Goal: Information Seeking & Learning: Learn about a topic

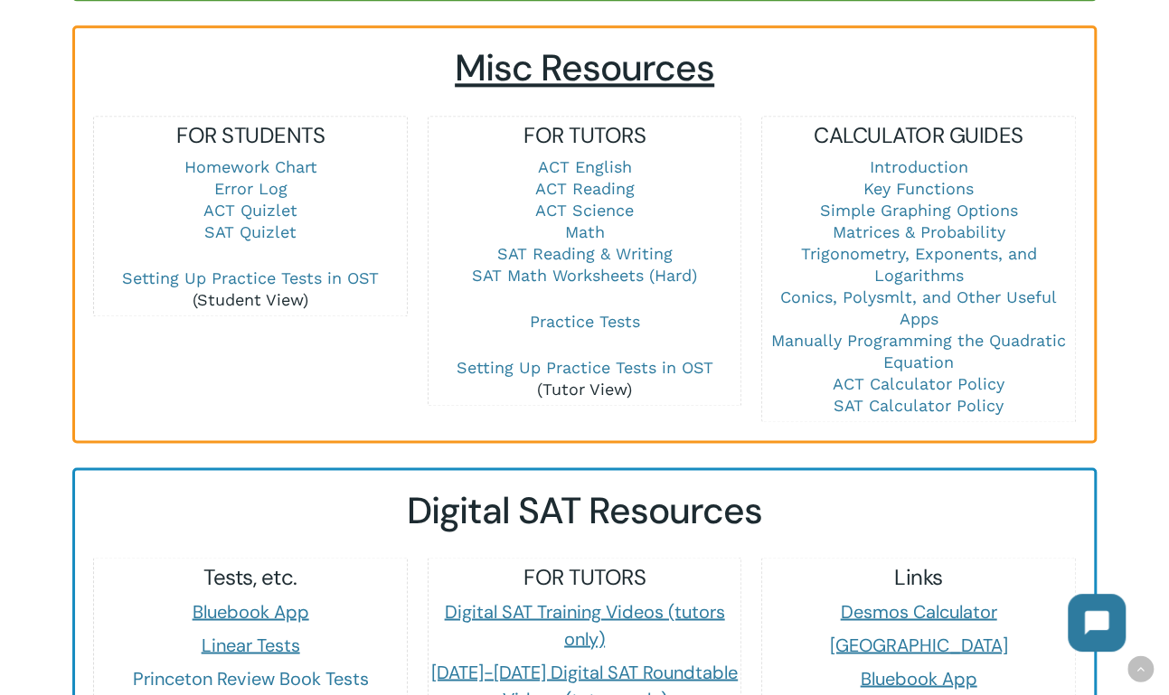
scroll to position [1249, 0]
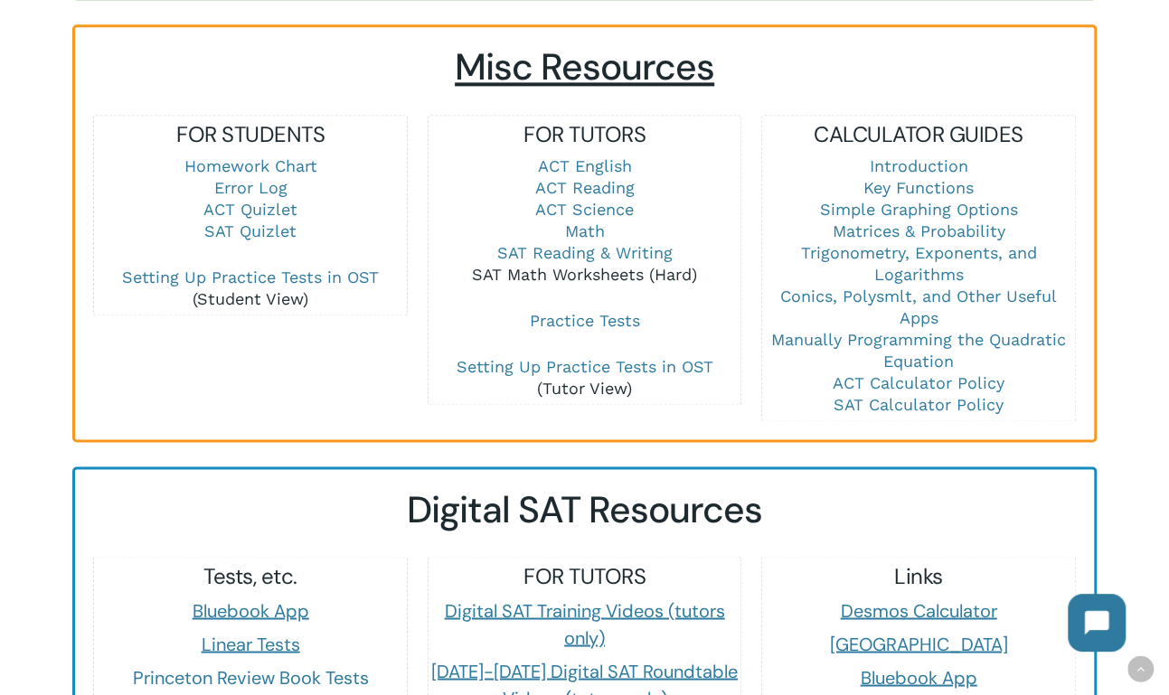
click at [571, 279] on link "SAT Math Worksheets (Hard)" at bounding box center [584, 274] width 225 height 19
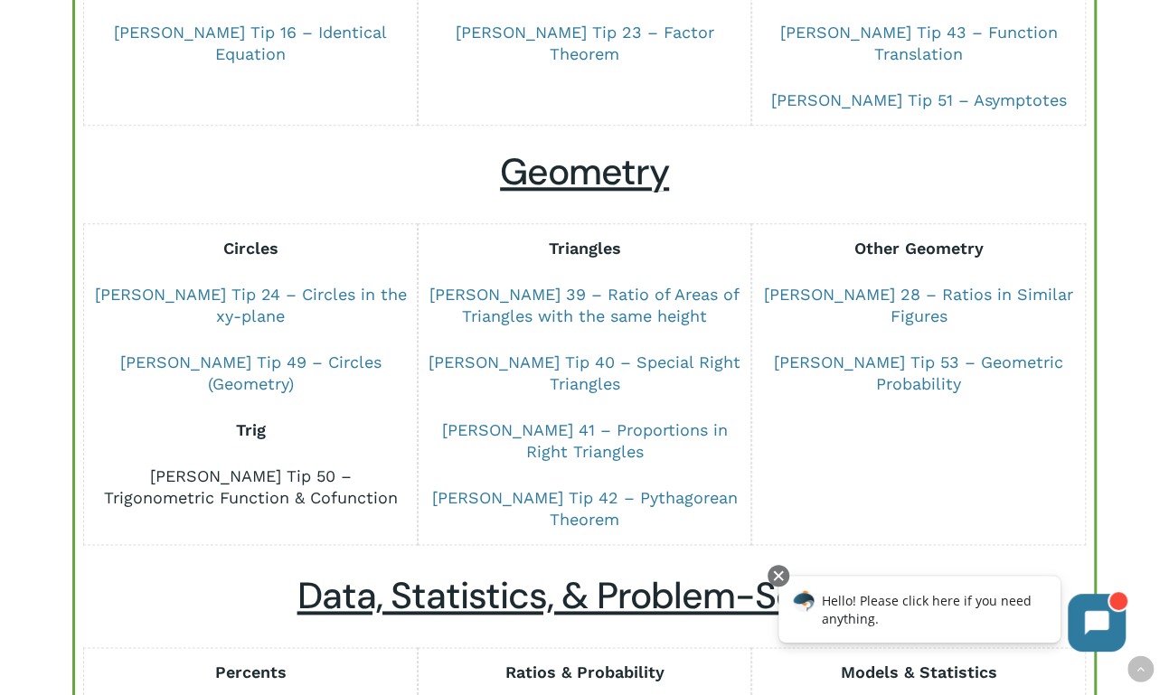
scroll to position [1008, 0]
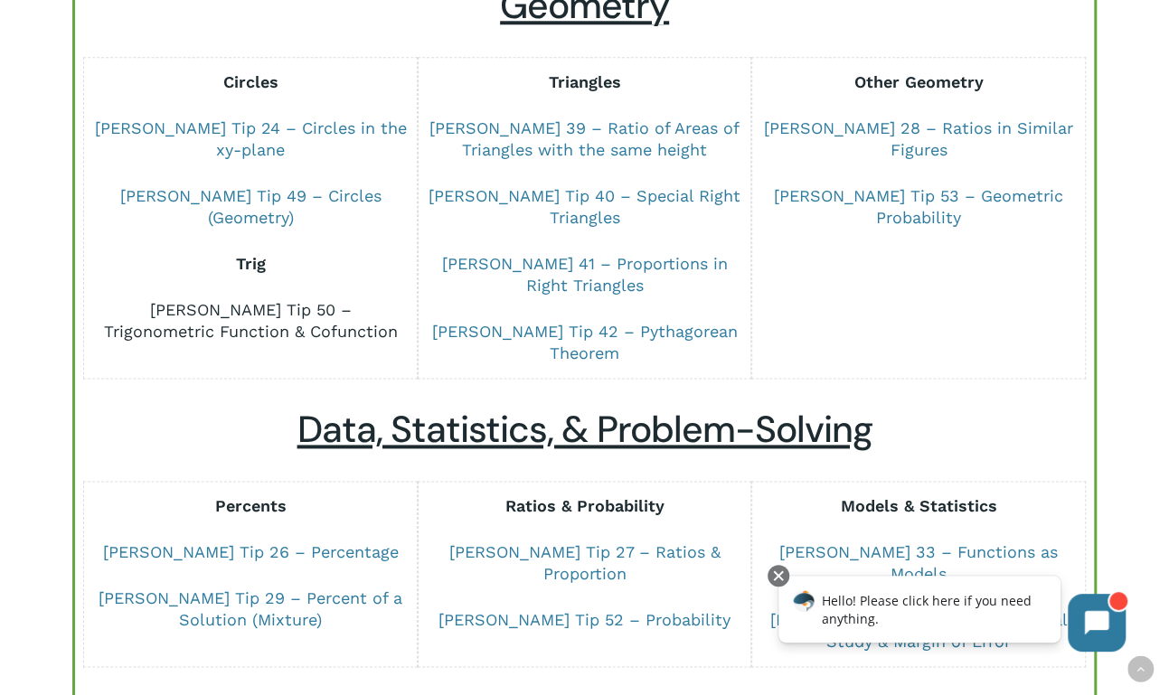
click at [265, 300] on link "[PERSON_NAME] Tip 50 – Trigonometric Function & Cofunction" at bounding box center [251, 320] width 294 height 41
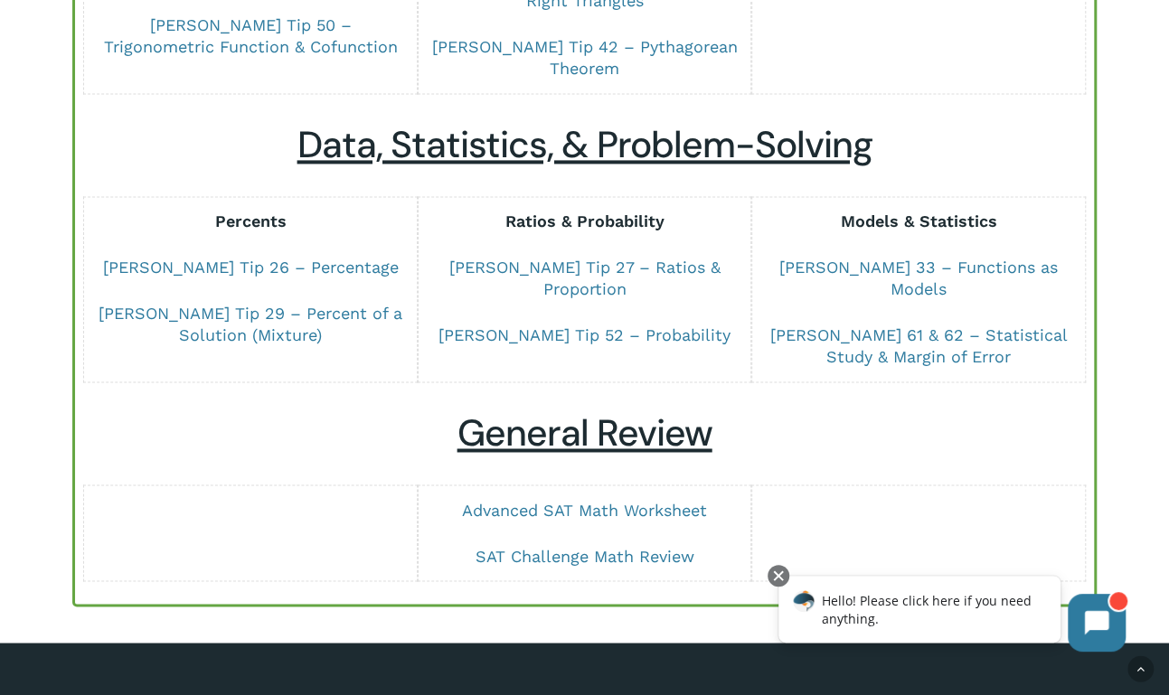
scroll to position [1294, 0]
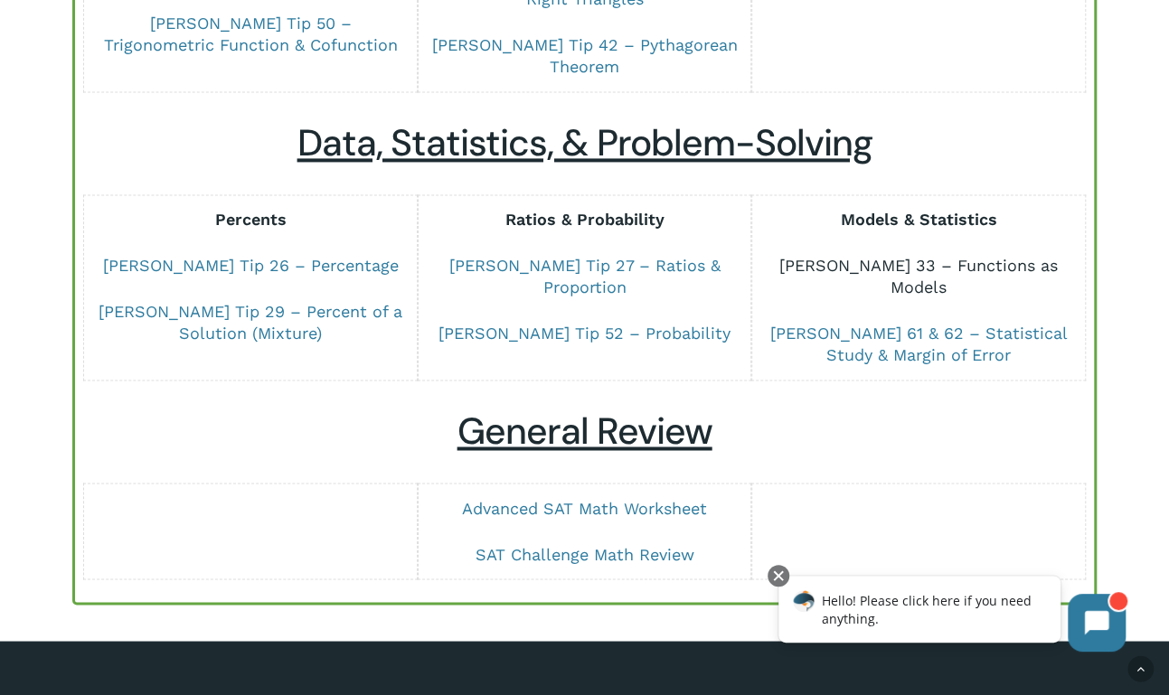
click at [988, 256] on link "Dr Chung Tip 33 – Functions as Models" at bounding box center [918, 276] width 278 height 41
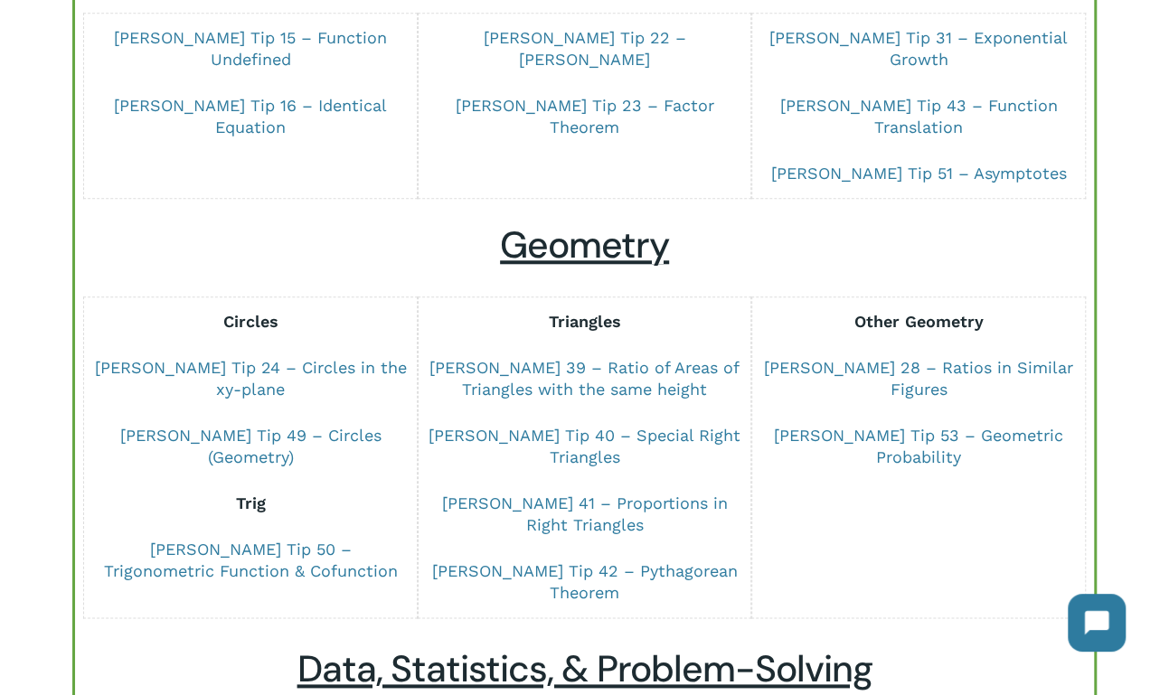
scroll to position [767, 0]
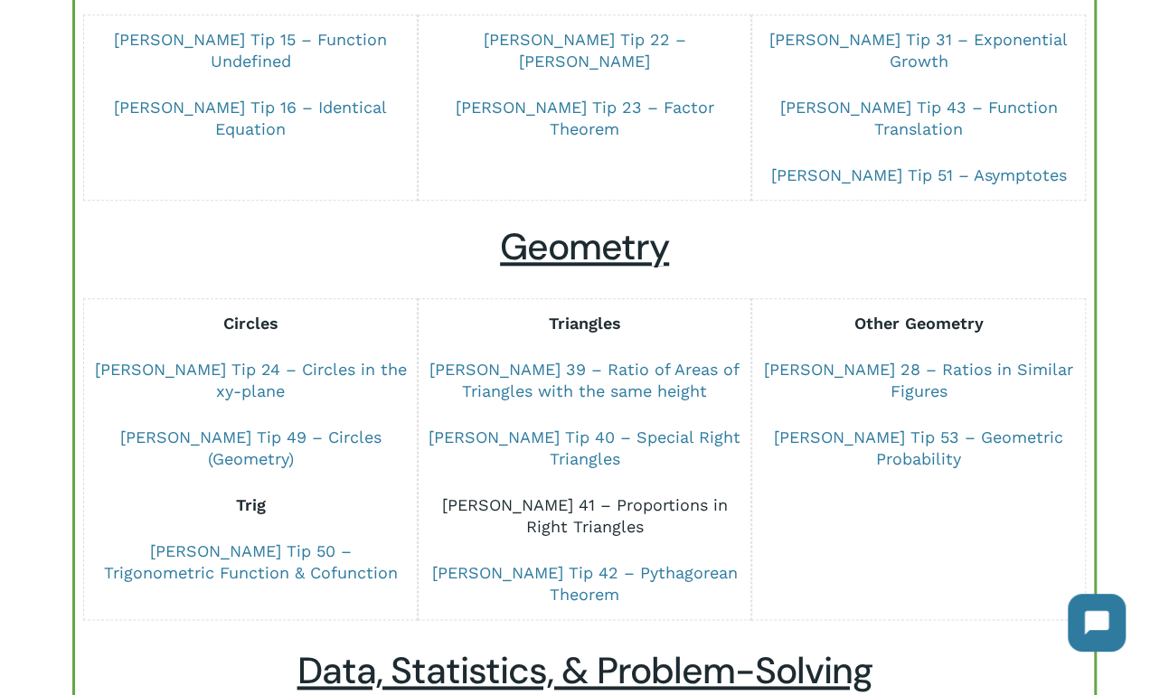
click at [605, 495] on link "[PERSON_NAME] 41 – Proportions in Right Triangles" at bounding box center [584, 515] width 286 height 41
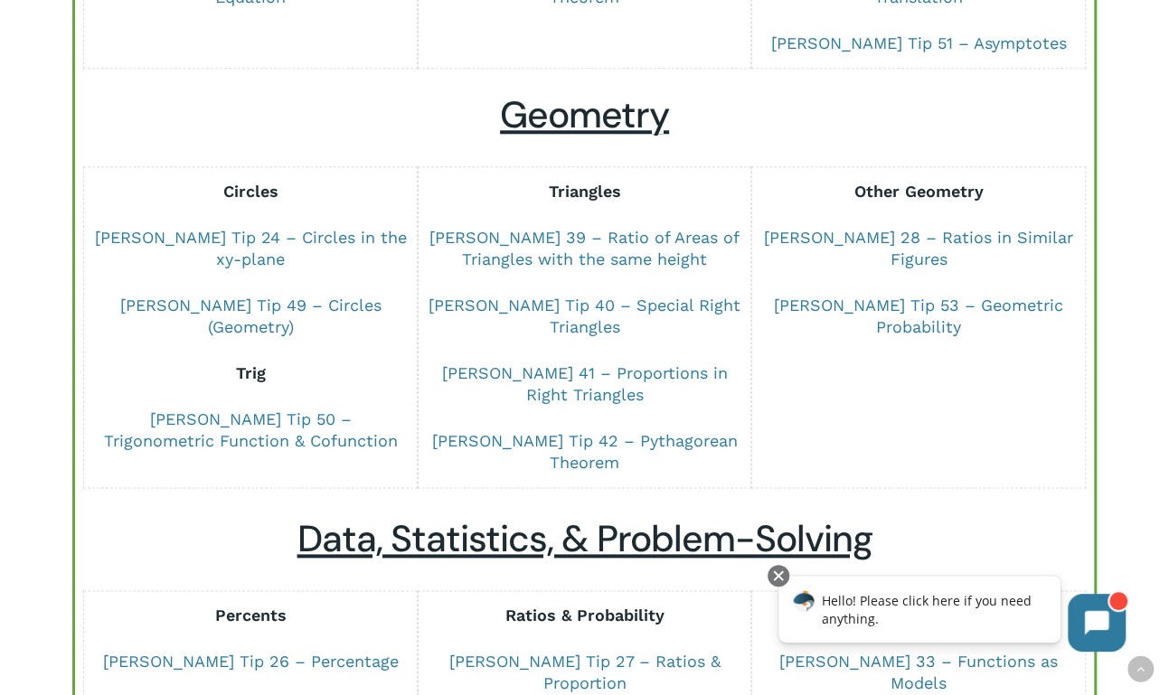
scroll to position [908, 0]
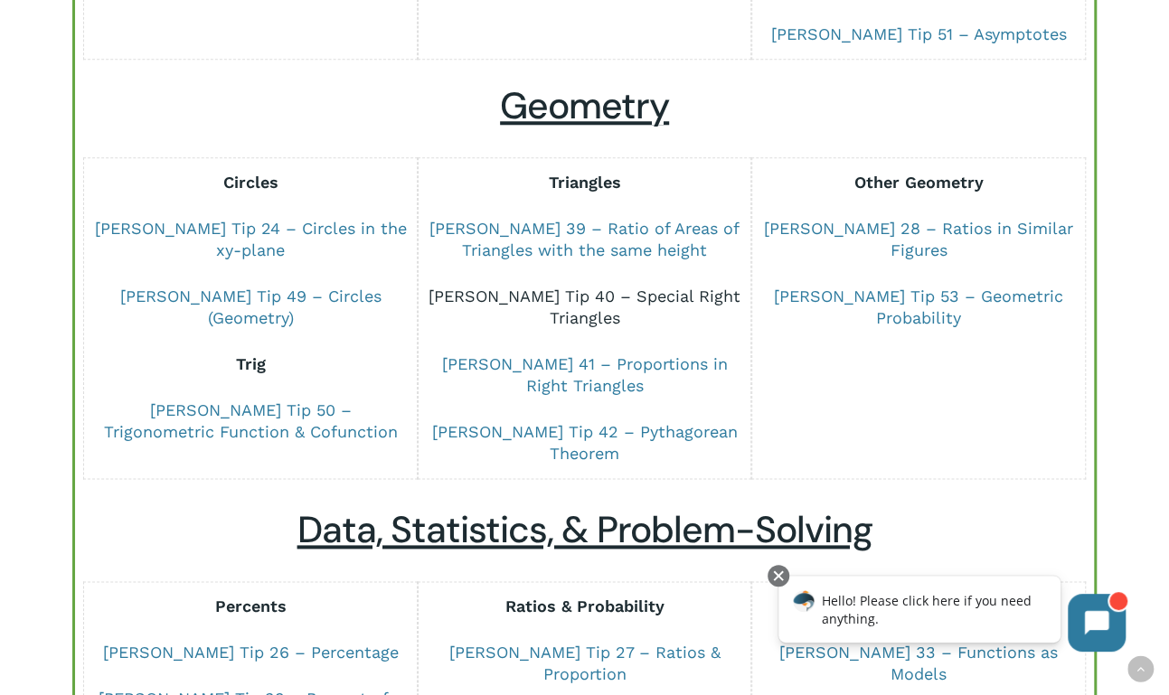
click at [555, 287] on link "[PERSON_NAME] Tip 40 – Special Right Triangles" at bounding box center [584, 307] width 312 height 41
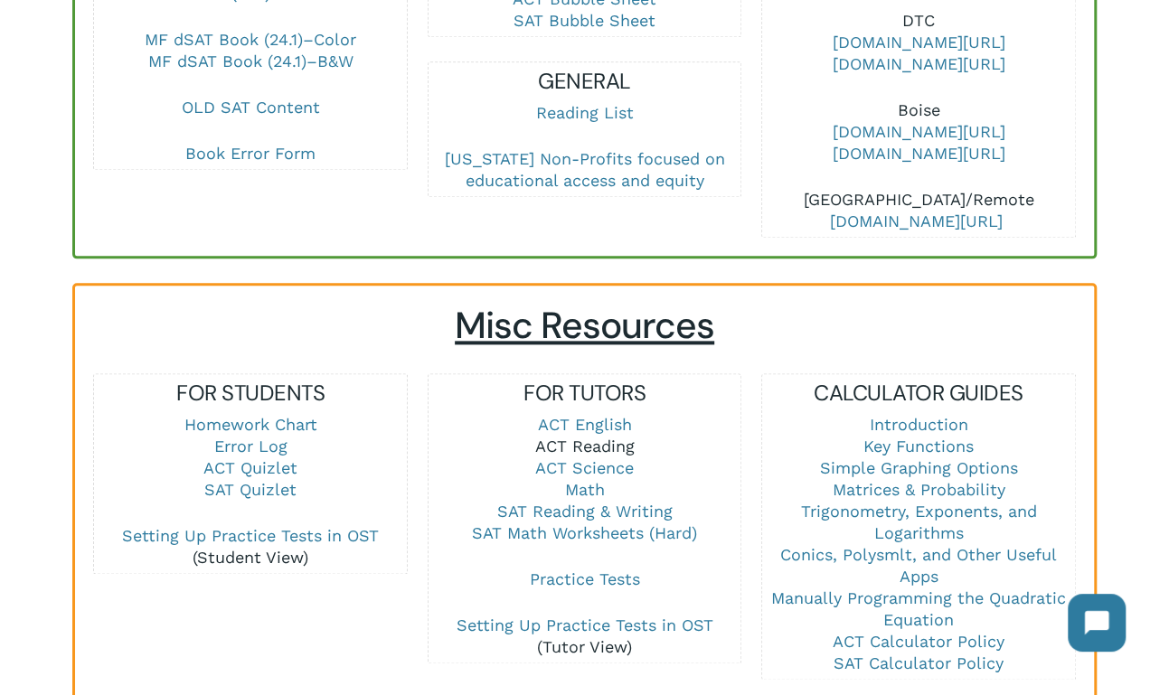
scroll to position [990, 0]
click at [580, 485] on link "Math" at bounding box center [584, 490] width 40 height 19
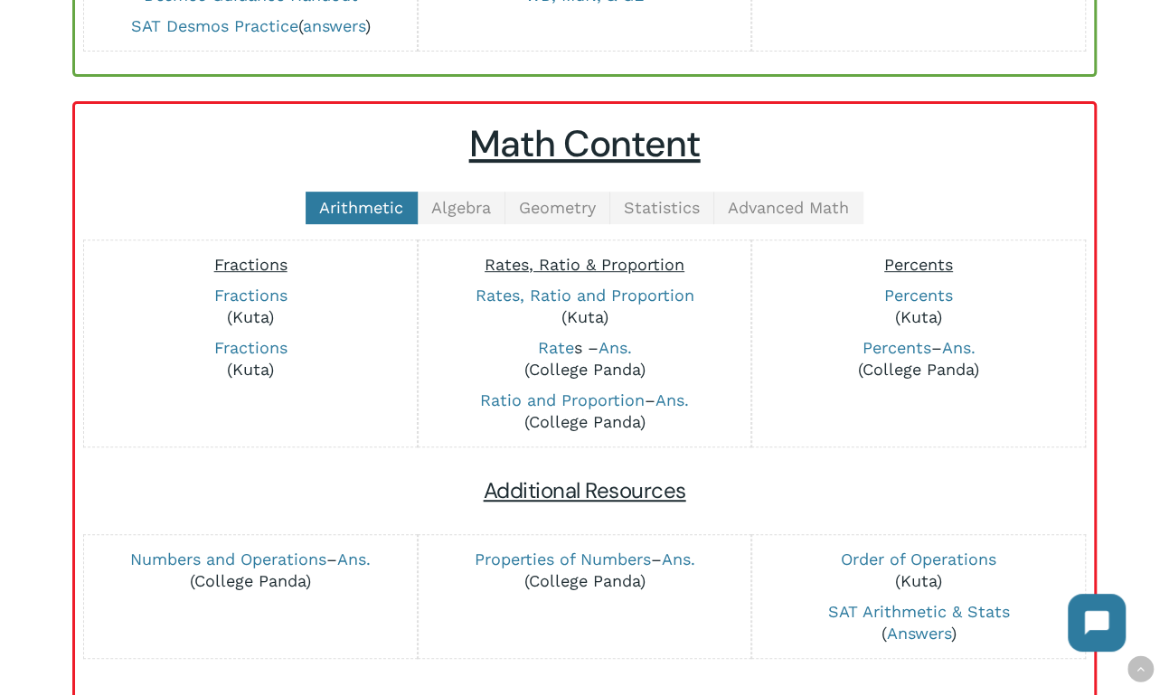
scroll to position [333, 0]
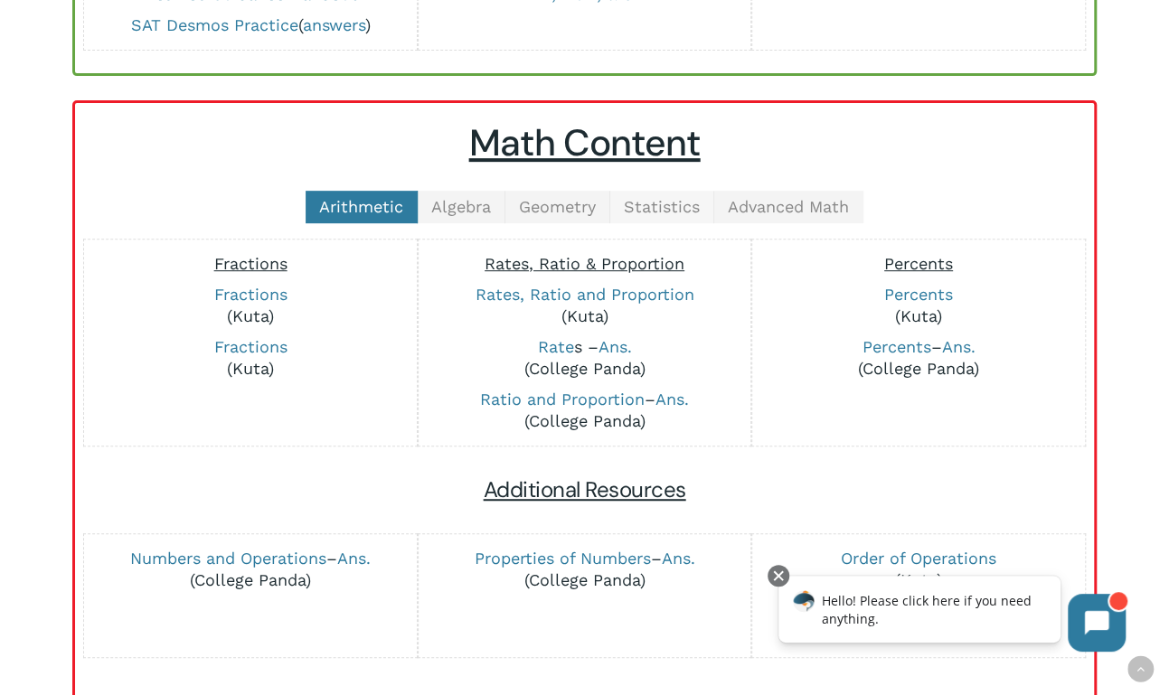
click at [658, 216] on span "Statistics" at bounding box center [662, 206] width 76 height 19
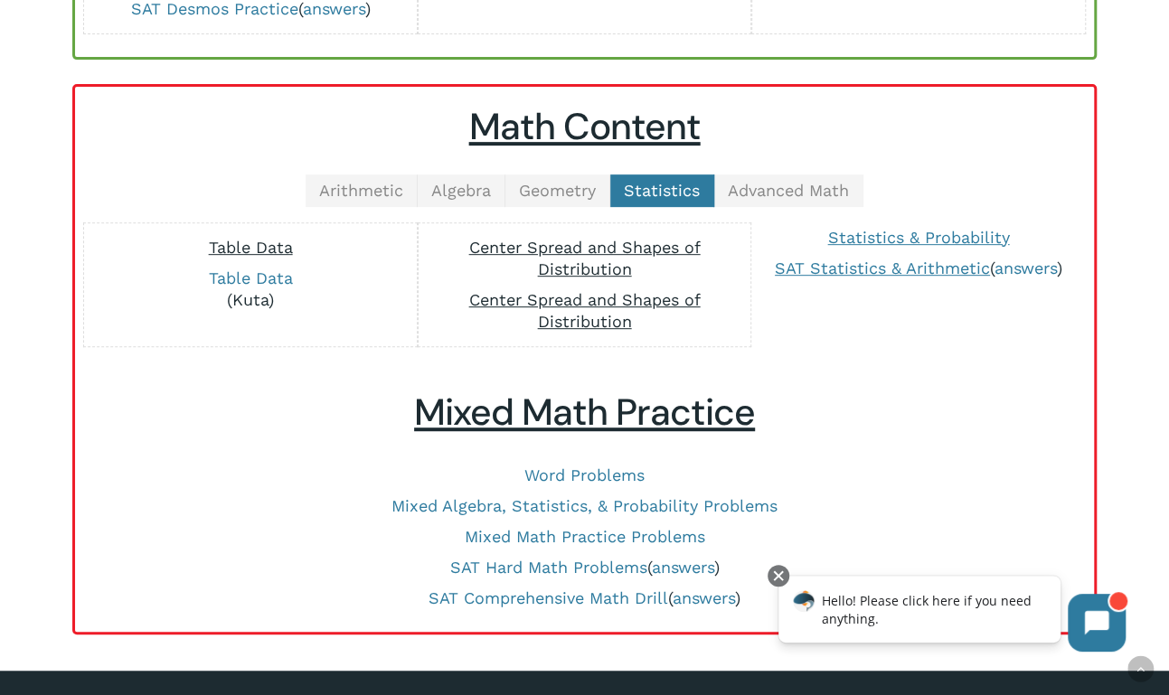
scroll to position [351, 0]
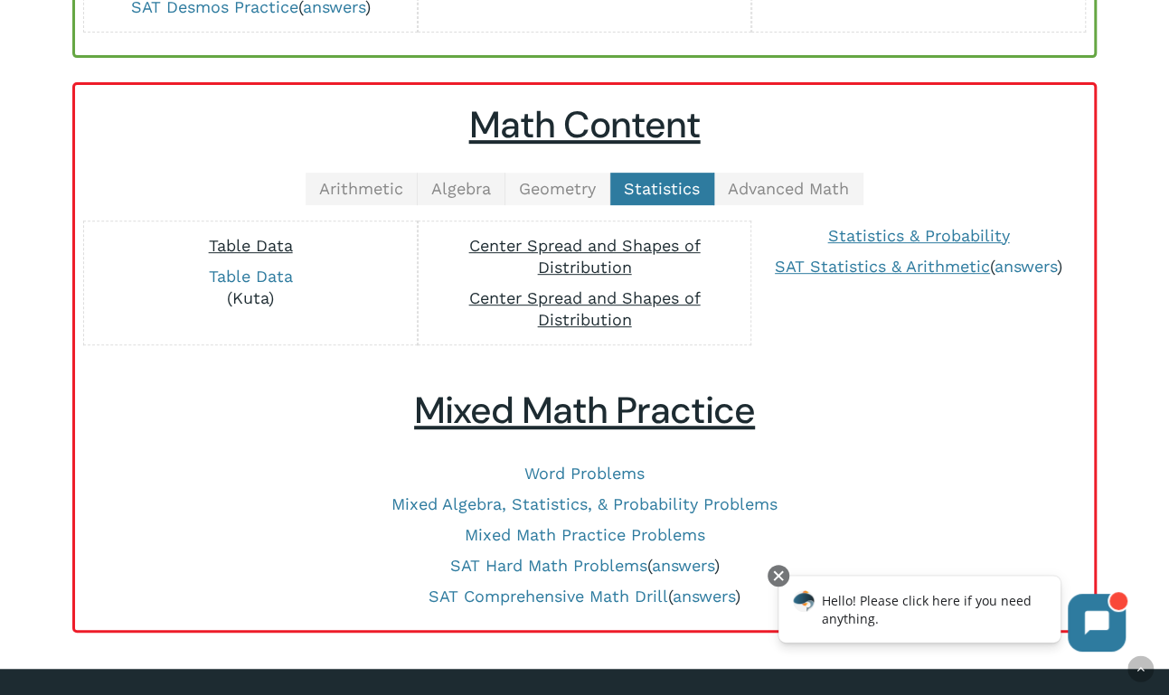
click at [566, 198] on span "Geometry" at bounding box center [557, 188] width 77 height 19
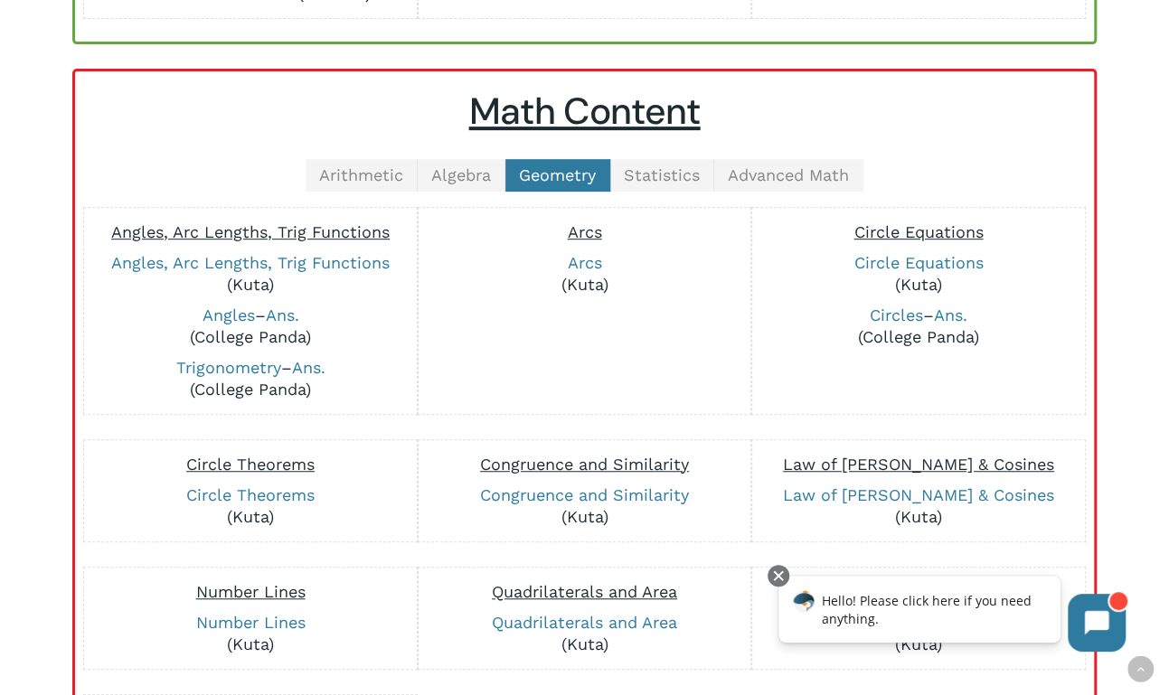
scroll to position [360, 0]
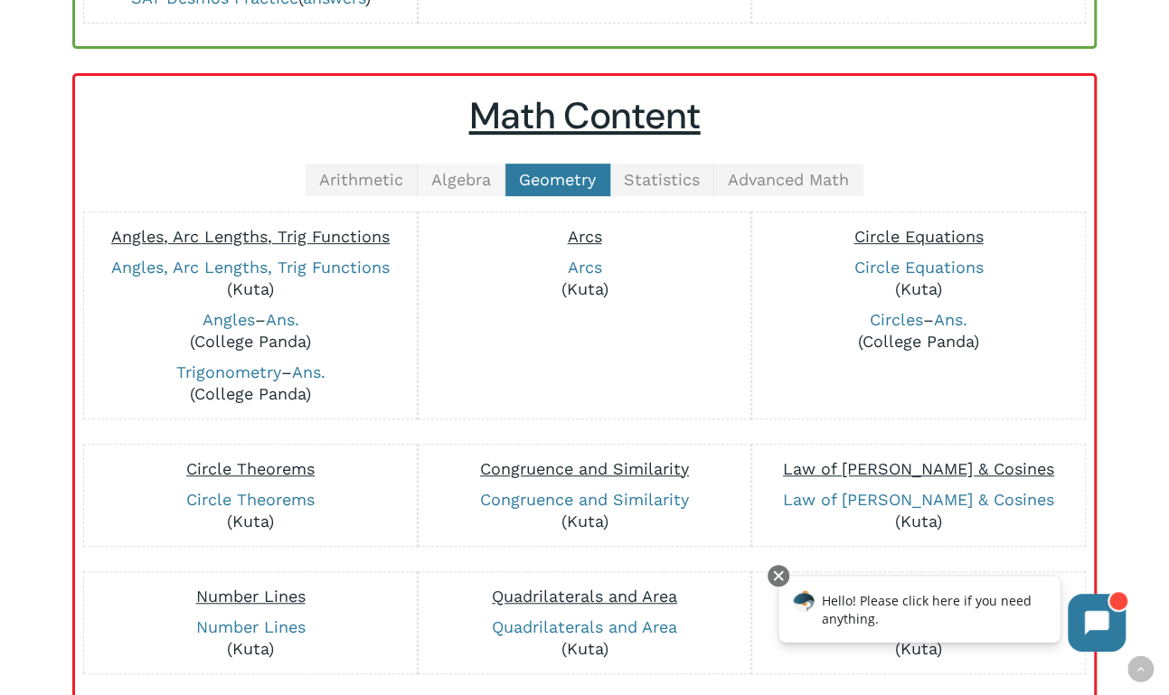
click at [469, 189] on span "Algebra" at bounding box center [461, 179] width 60 height 19
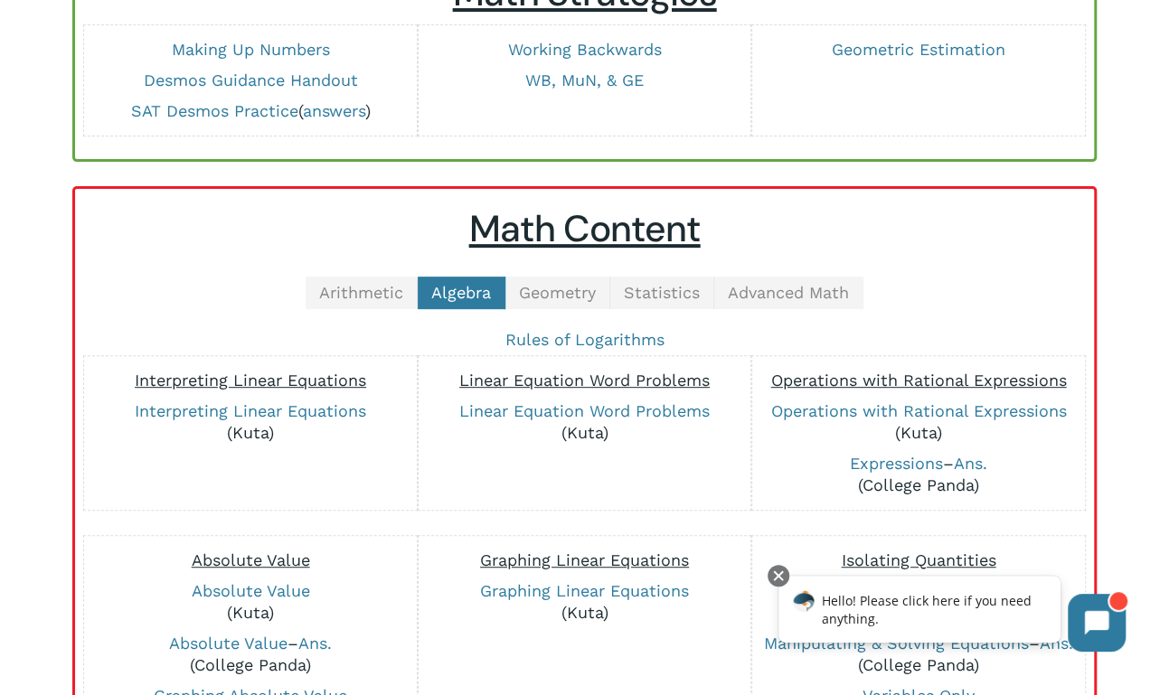
scroll to position [248, 0]
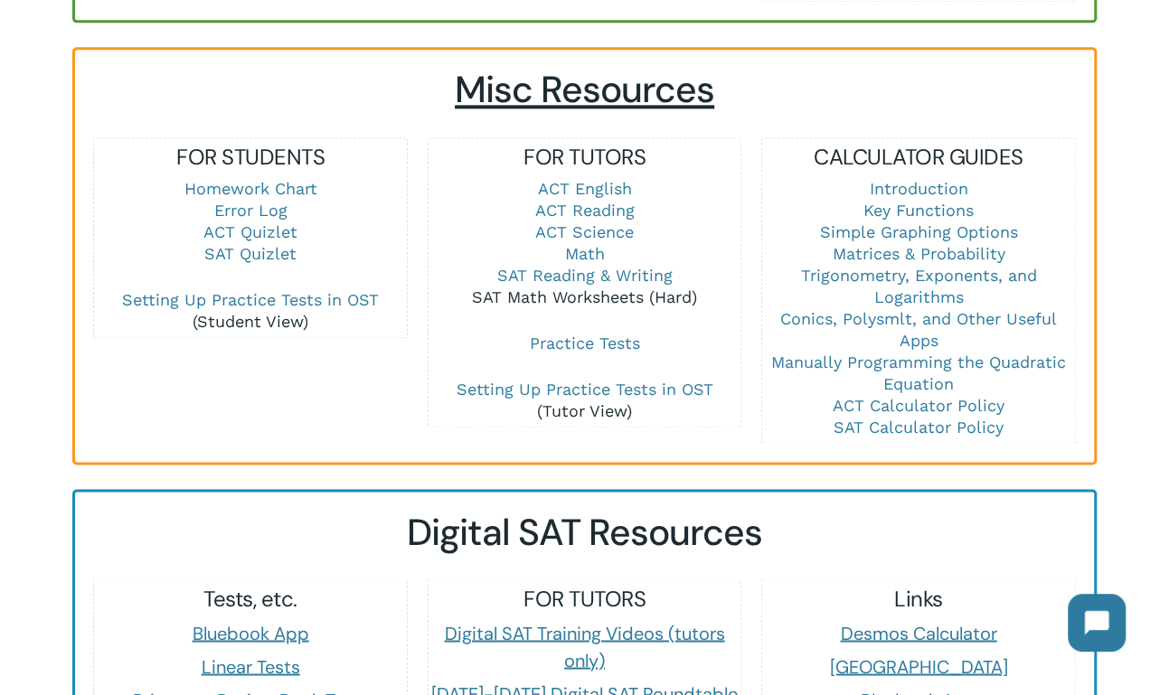
click at [571, 293] on link "SAT Math Worksheets (Hard)" at bounding box center [584, 296] width 225 height 19
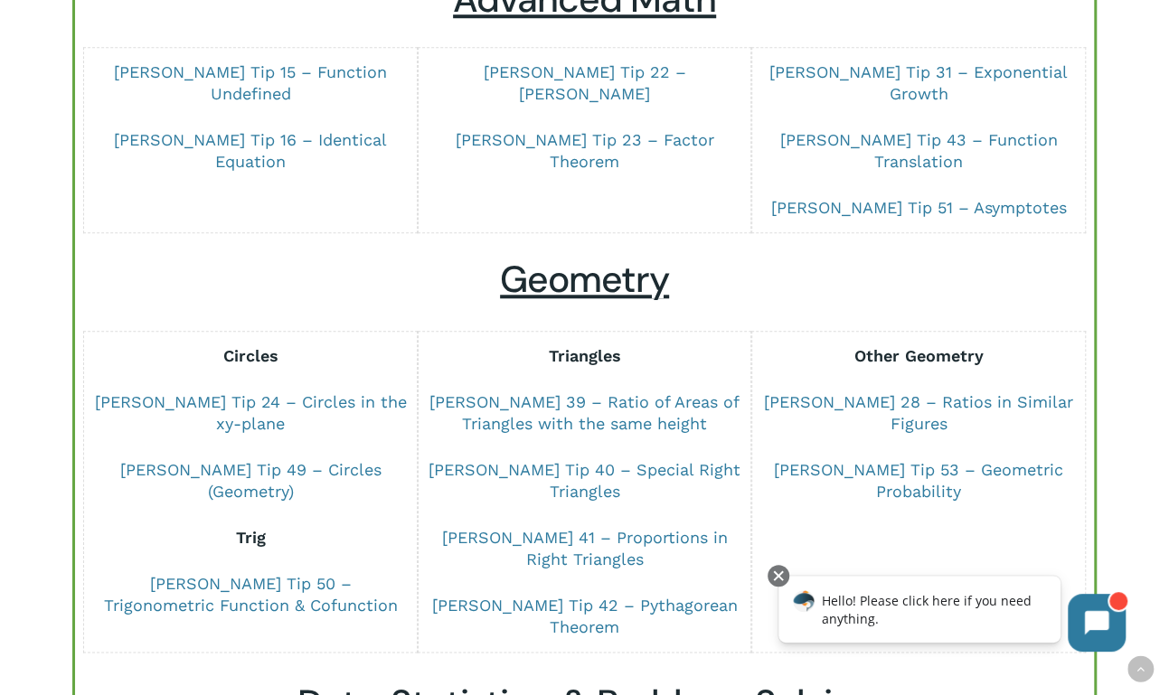
scroll to position [741, 0]
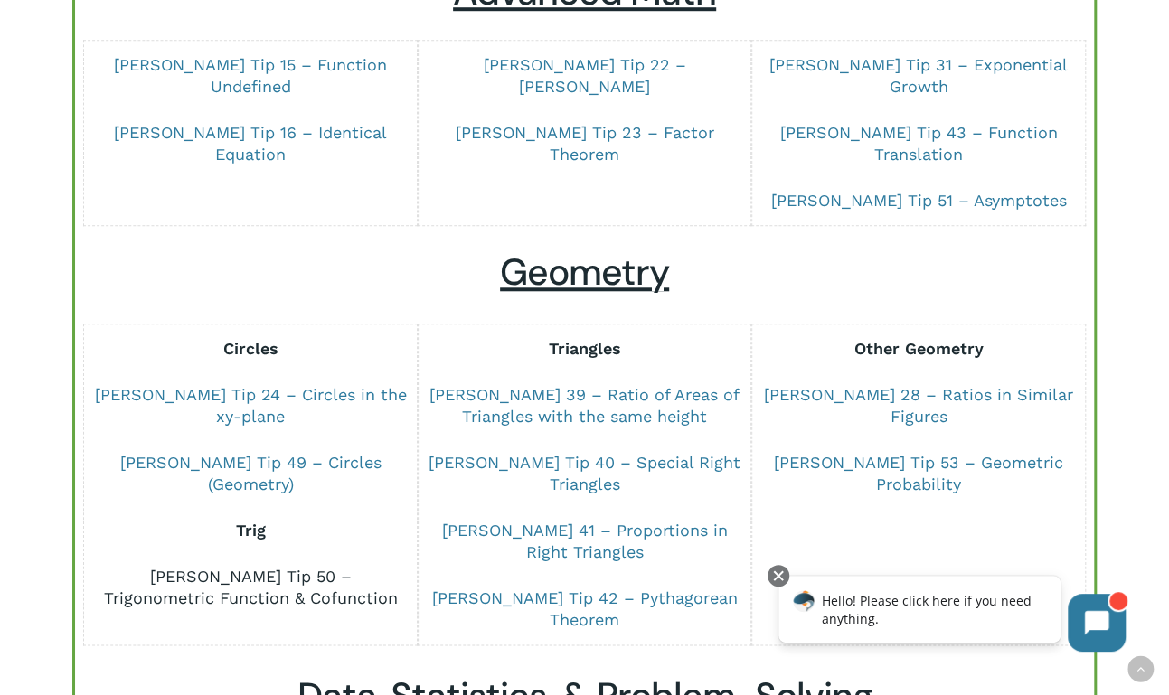
click at [278, 567] on link "[PERSON_NAME] Tip 50 – Trigonometric Function & Cofunction" at bounding box center [251, 587] width 294 height 41
